Goal: Task Accomplishment & Management: Manage account settings

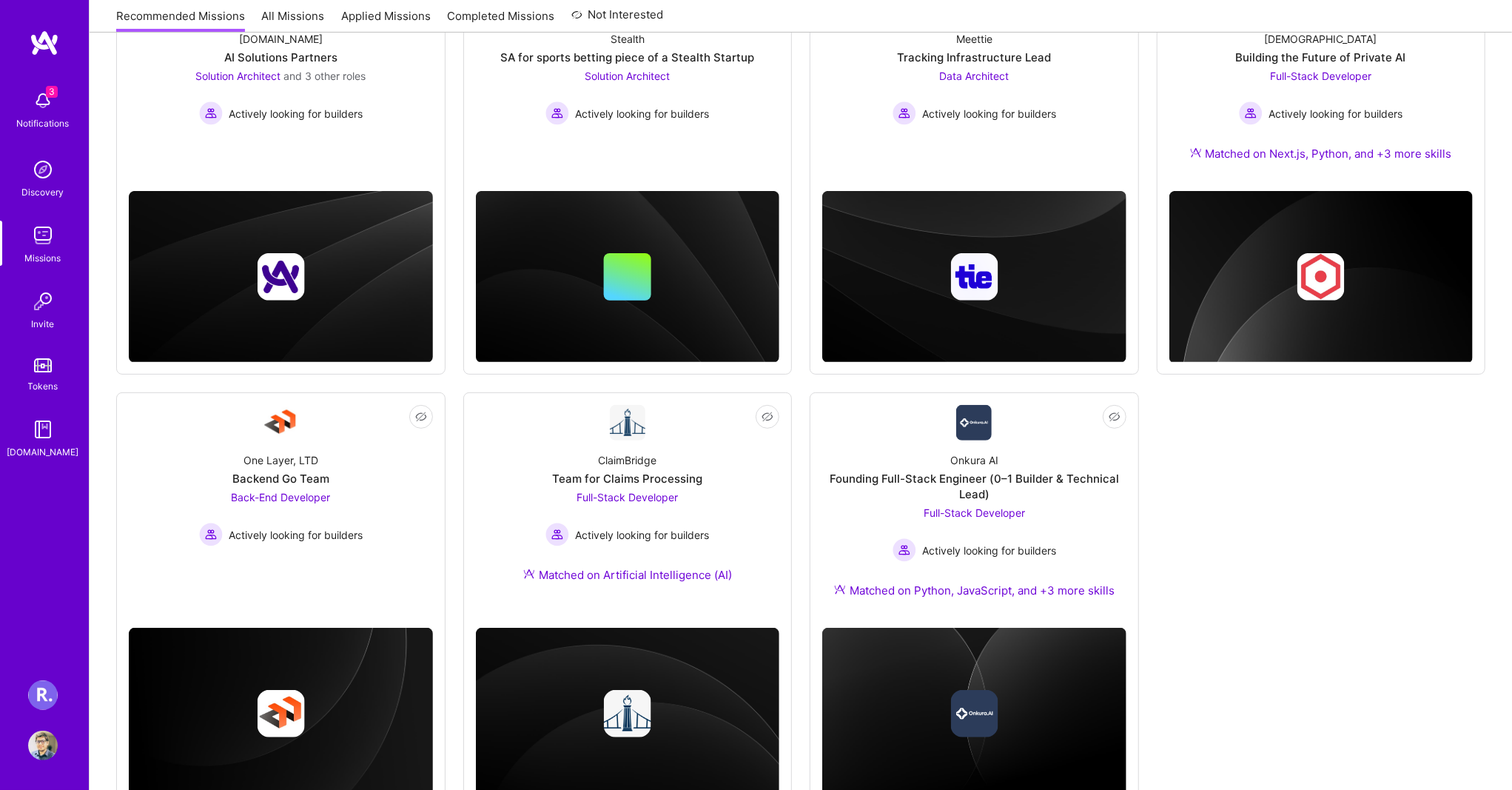
scroll to position [334, 0]
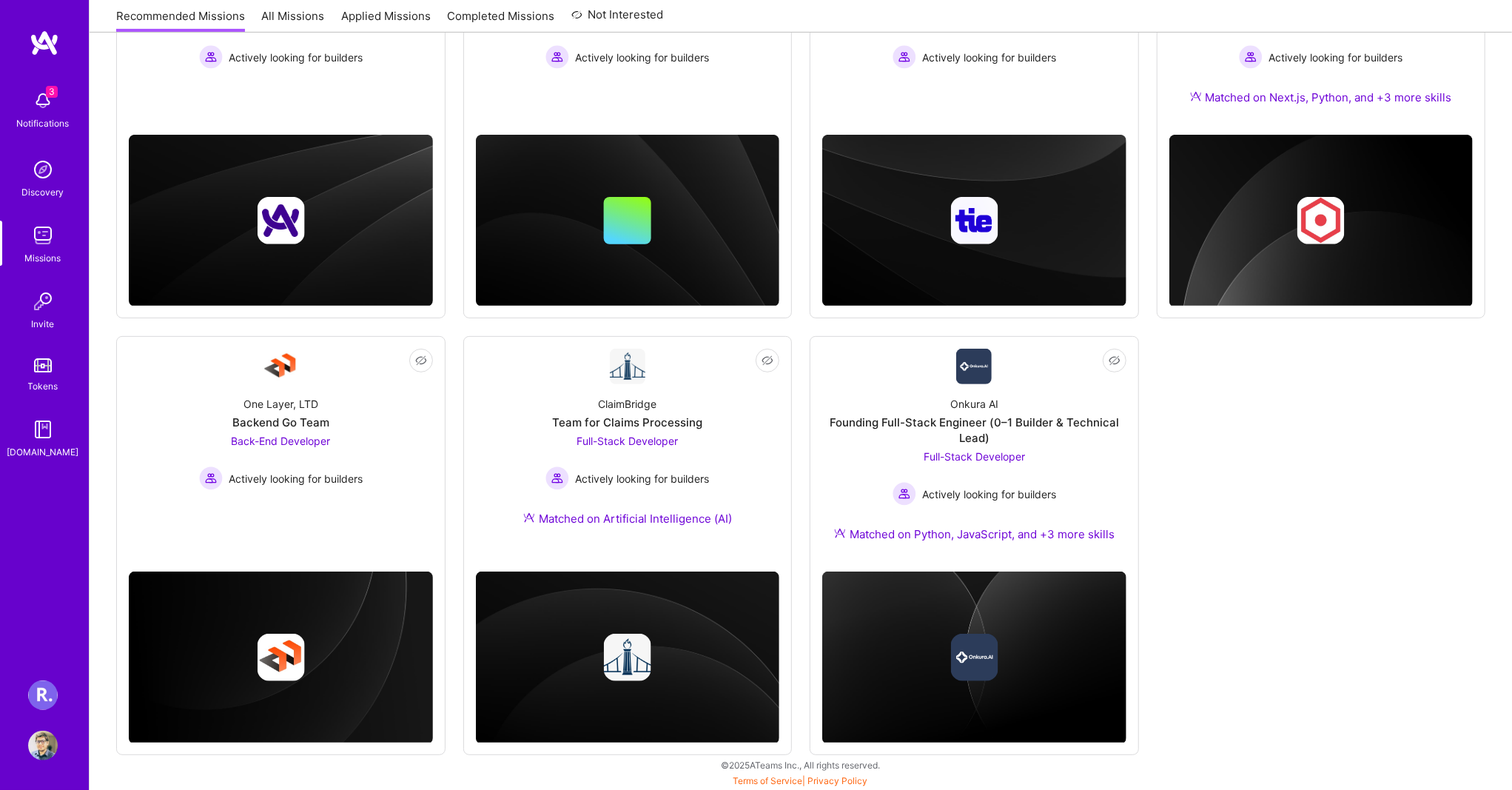
click at [52, 697] on img at bounding box center [43, 695] width 30 height 30
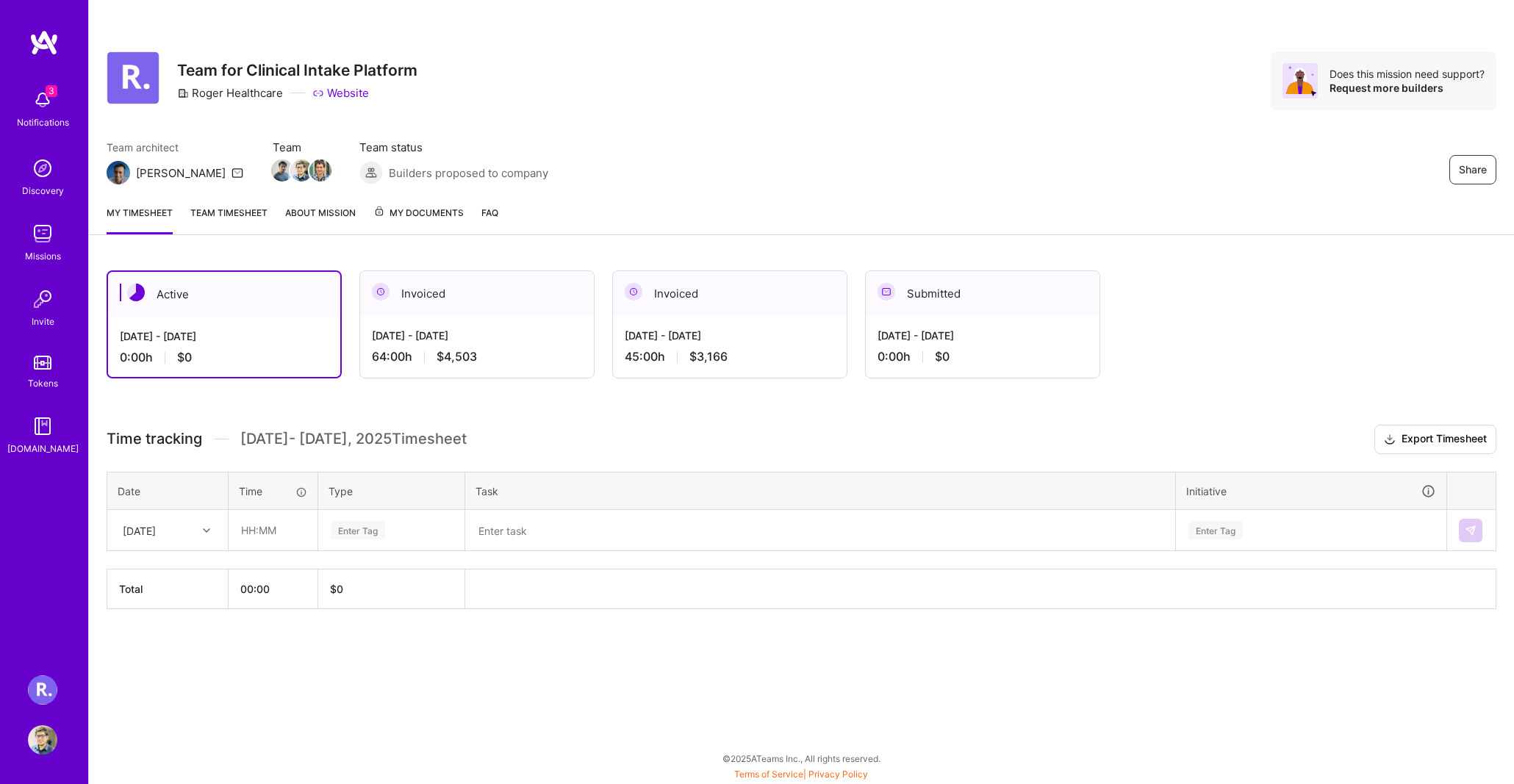
click at [750, 325] on div "[DATE] - [DATE] 45:00 h $3,166" at bounding box center [730, 345] width 234 height 60
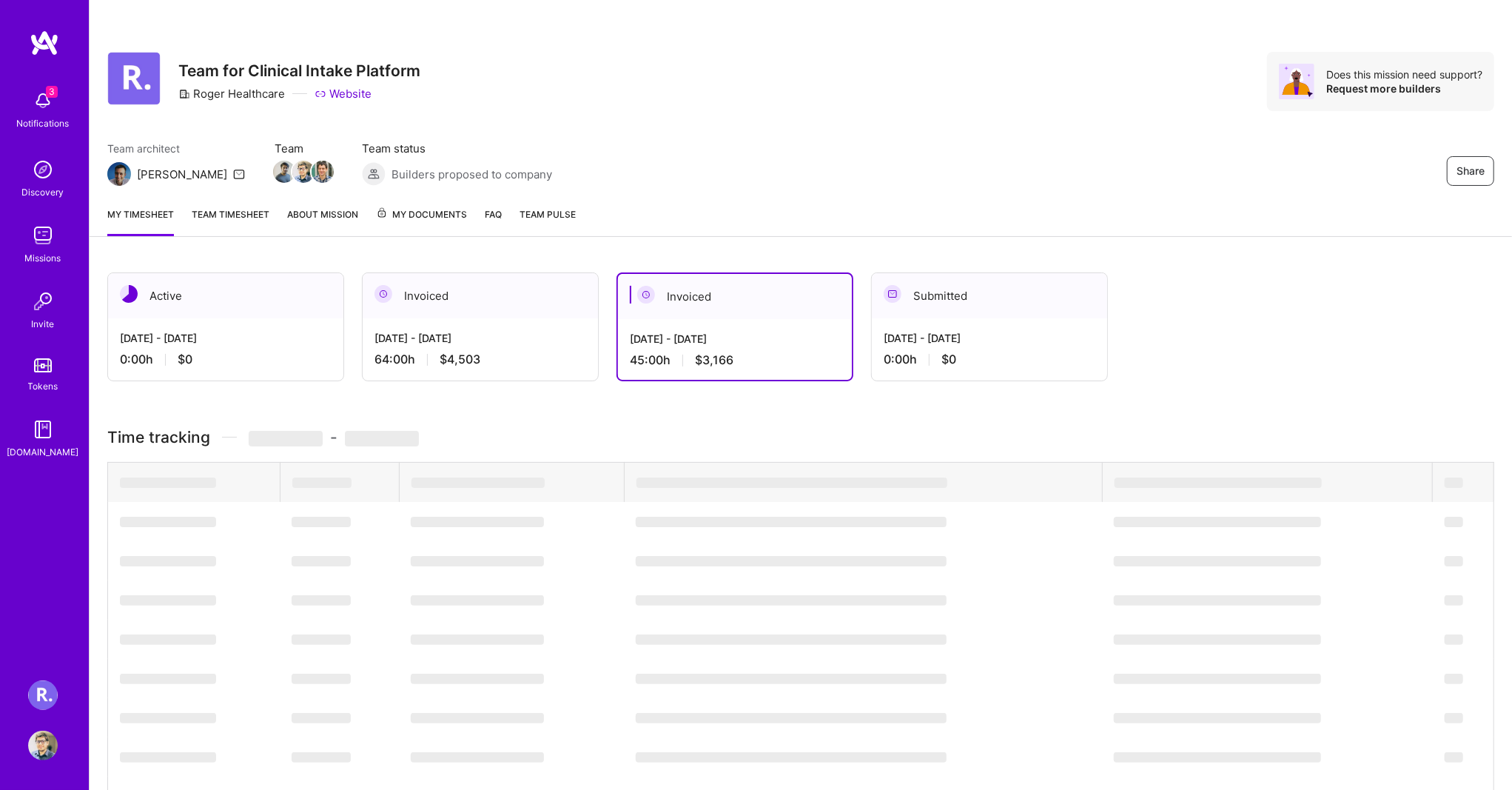
click at [557, 209] on span "Team Pulse" at bounding box center [547, 214] width 56 height 11
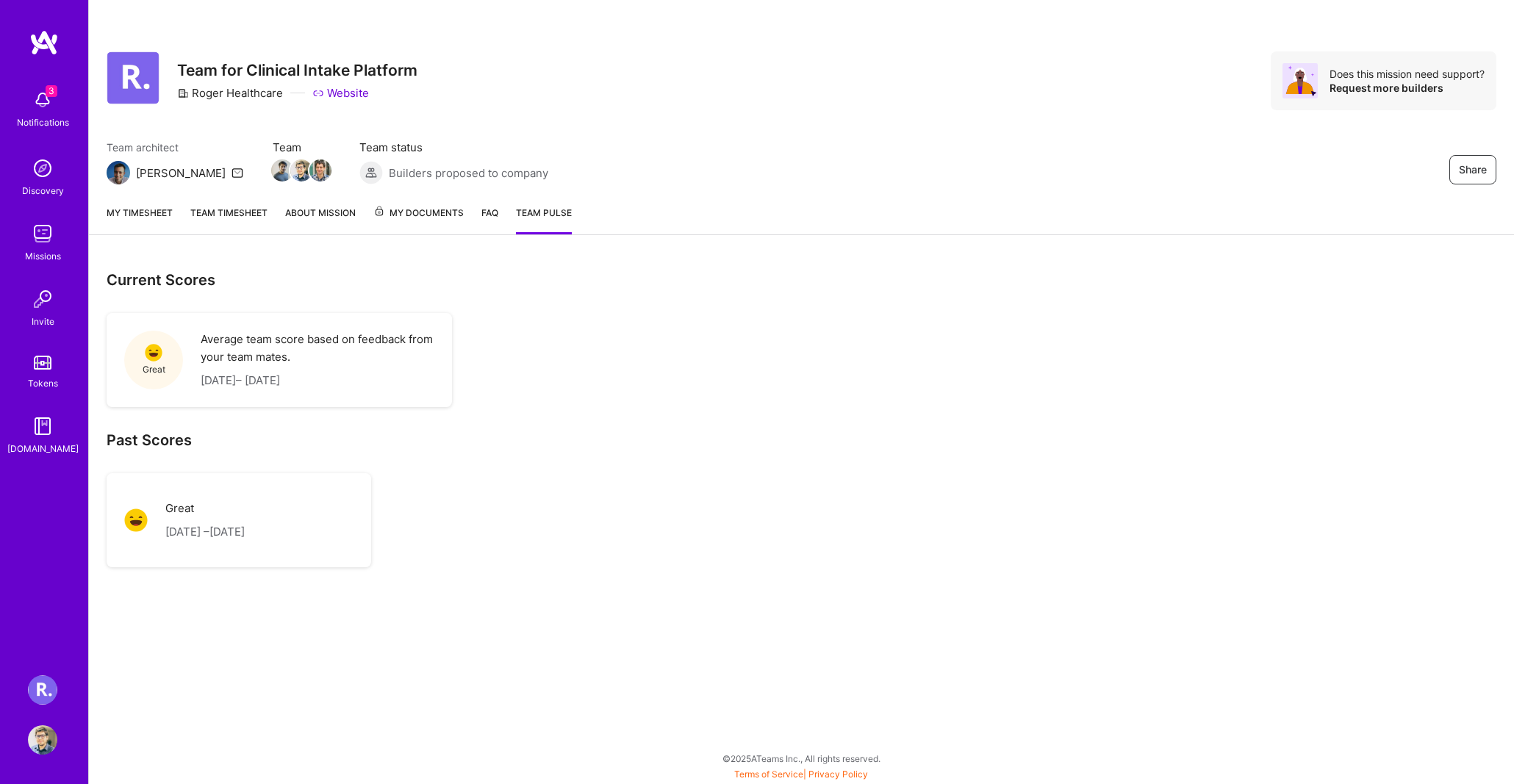
click at [483, 216] on link "FAQ" at bounding box center [490, 220] width 17 height 30
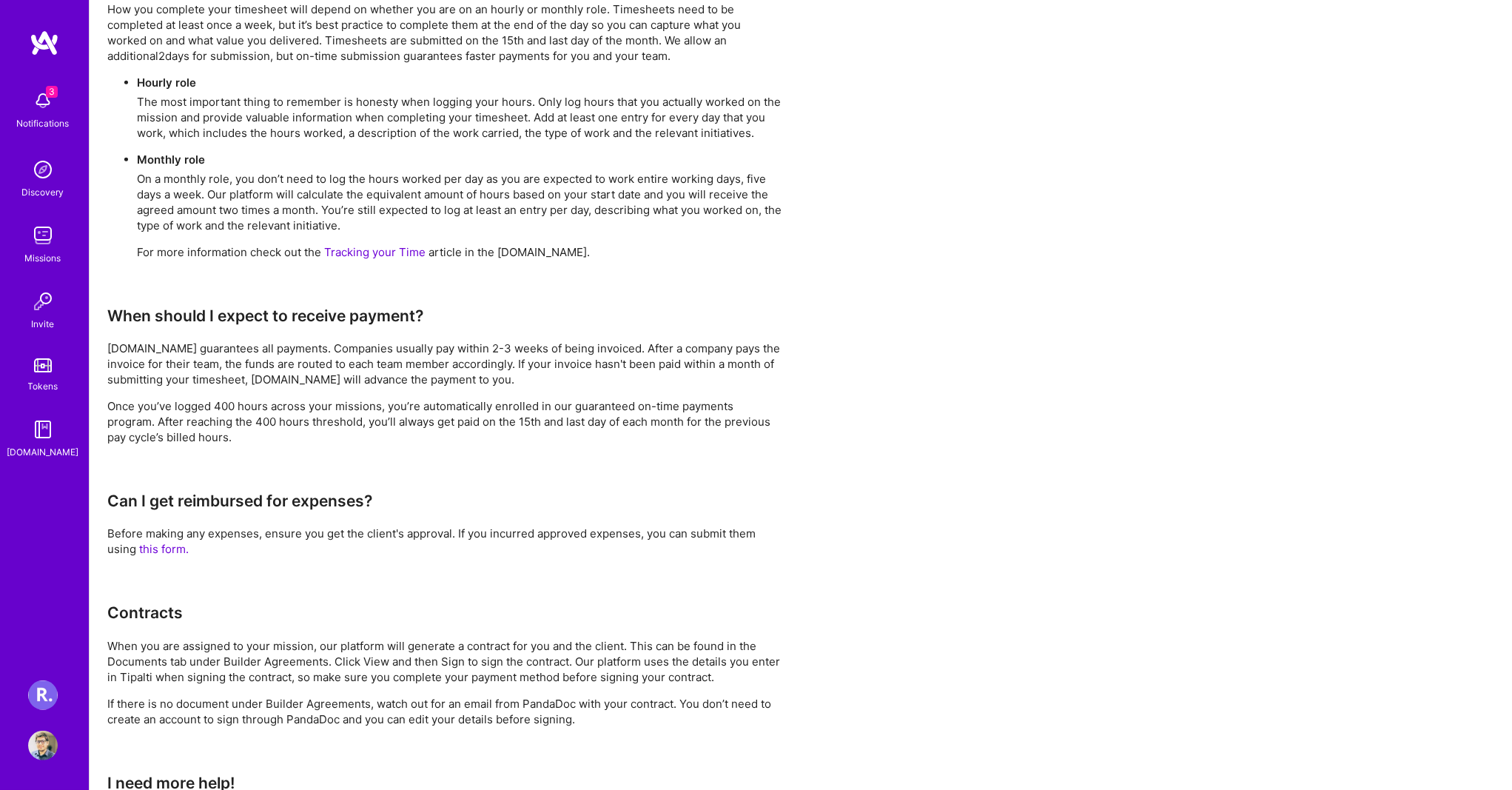
scroll to position [888, 0]
click at [313, 361] on p "[DOMAIN_NAME] guarantees all payments. Companies usually pay within 2-3 weeks o…" at bounding box center [444, 362] width 675 height 46
drag, startPoint x: 382, startPoint y: 359, endPoint x: 490, endPoint y: 359, distance: 108.0
click at [490, 359] on p "[DOMAIN_NAME] guarantees all payments. Companies usually pay within 2-3 weeks o…" at bounding box center [444, 362] width 675 height 46
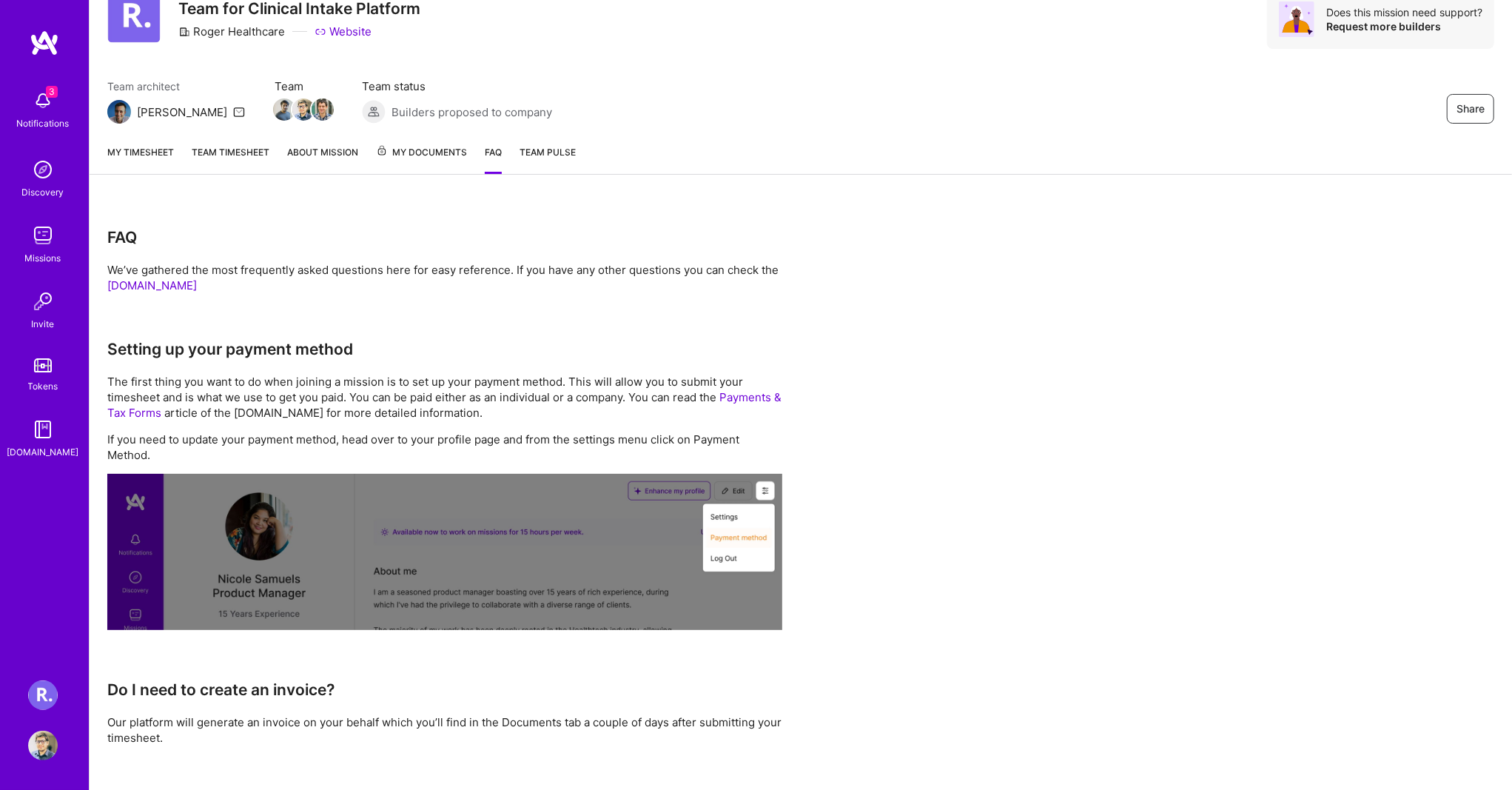
scroll to position [0, 0]
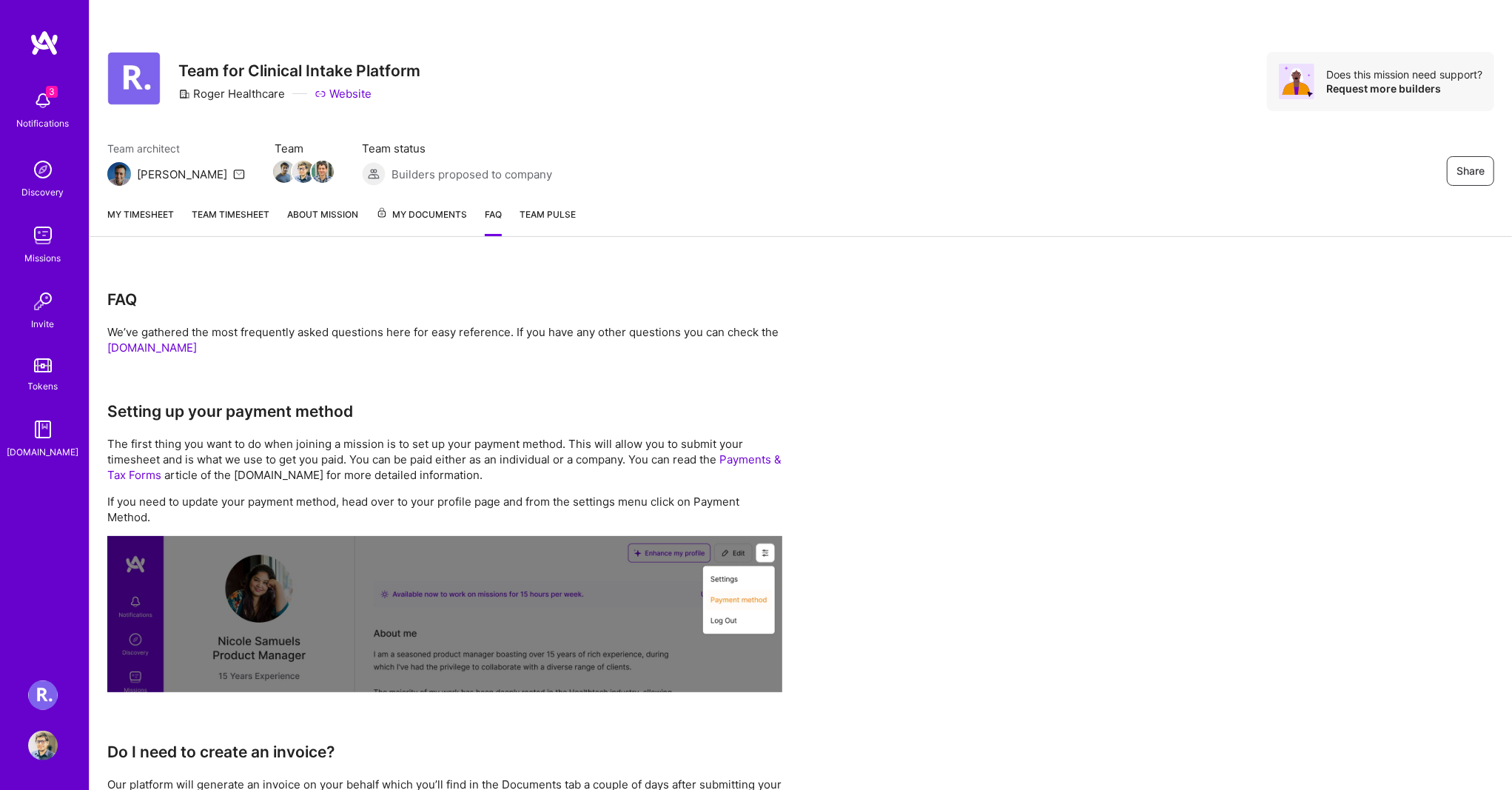
click at [158, 215] on link "My timesheet" at bounding box center [140, 221] width 67 height 30
